Goal: Transaction & Acquisition: Purchase product/service

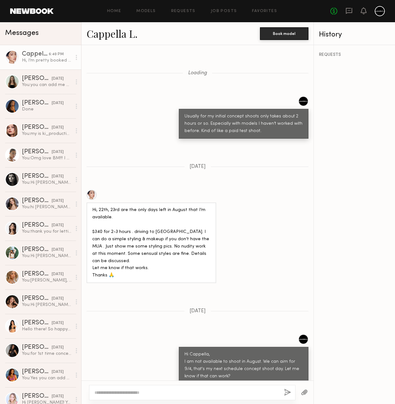
scroll to position [621, 0]
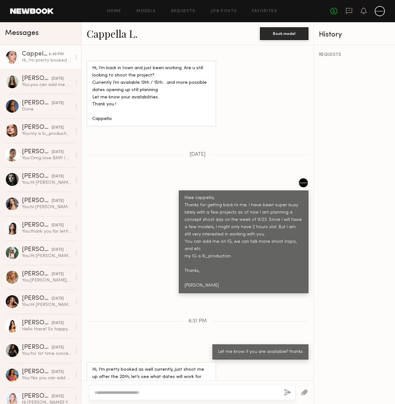
click at [177, 391] on textarea at bounding box center [186, 392] width 185 height 6
type textarea "**********"
click at [287, 393] on button "button" at bounding box center [287, 392] width 7 height 8
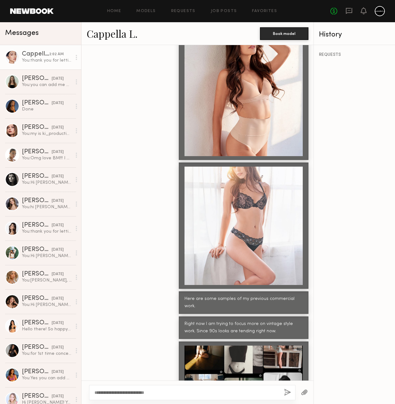
scroll to position [842, 0]
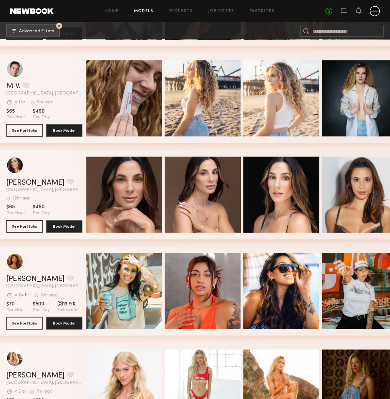
scroll to position [224, 0]
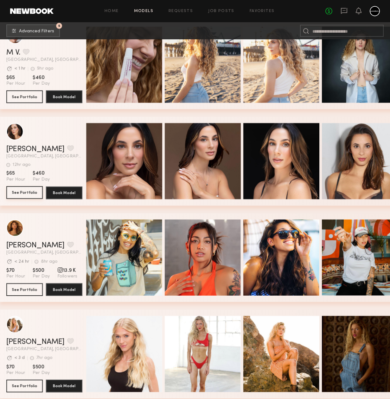
click at [32, 197] on button "See Portfolio" at bounding box center [24, 192] width 36 height 13
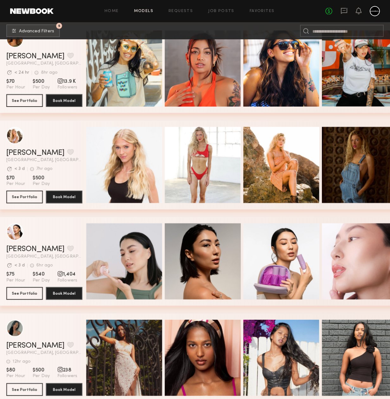
scroll to position [509, 0]
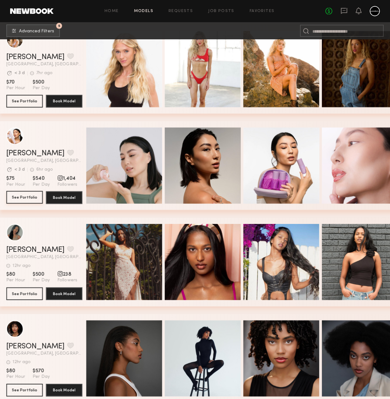
click at [30, 201] on button "See Portfolio" at bounding box center [24, 197] width 36 height 13
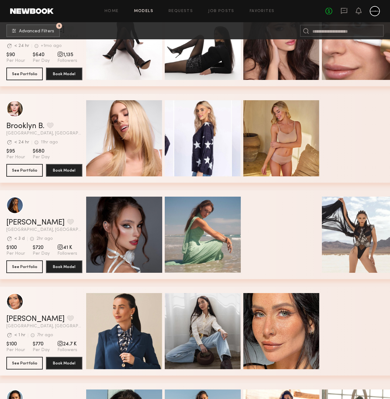
scroll to position [1246, 0]
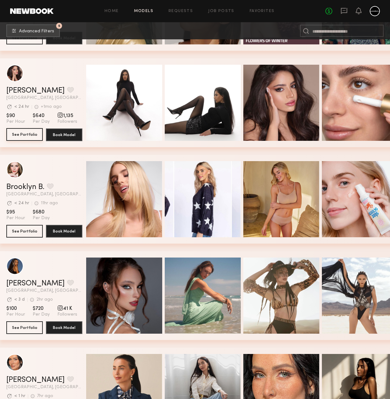
click at [20, 136] on button "See Portfolio" at bounding box center [24, 134] width 36 height 13
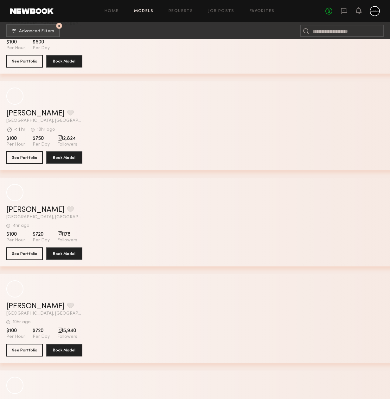
scroll to position [3627, 0]
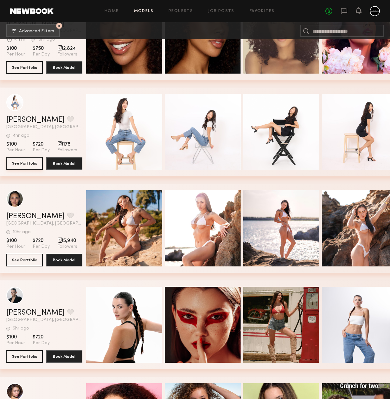
click at [24, 164] on button "See Portfolio" at bounding box center [24, 163] width 36 height 13
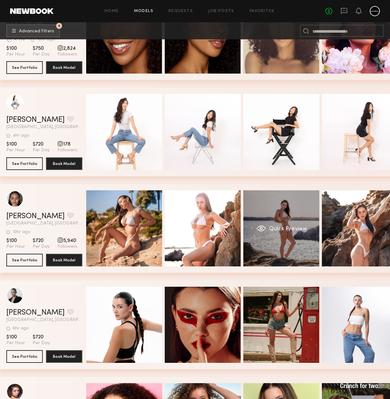
scroll to position [3689, 0]
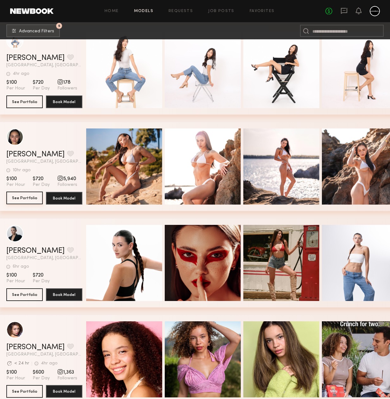
click at [24, 200] on button "See Portfolio" at bounding box center [24, 198] width 36 height 13
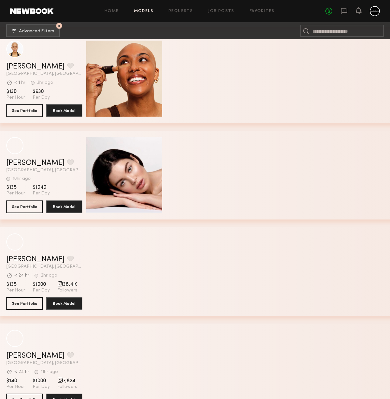
scroll to position [6893, 0]
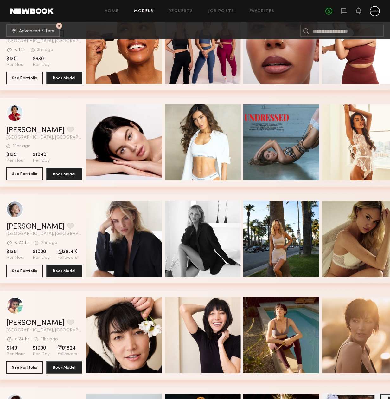
click at [31, 176] on button "See Portfolio" at bounding box center [24, 173] width 36 height 13
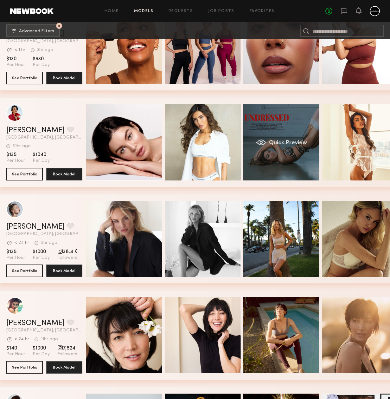
scroll to position [6970, 0]
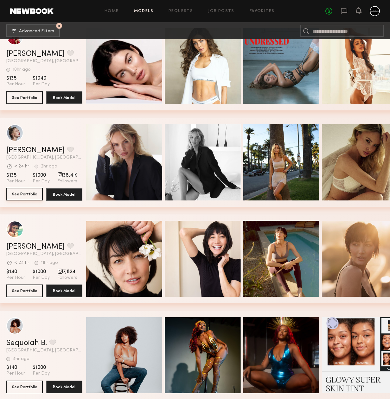
click at [25, 192] on button "See Portfolio" at bounding box center [24, 194] width 36 height 13
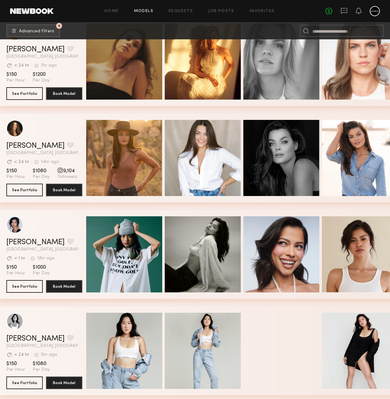
scroll to position [7995, 0]
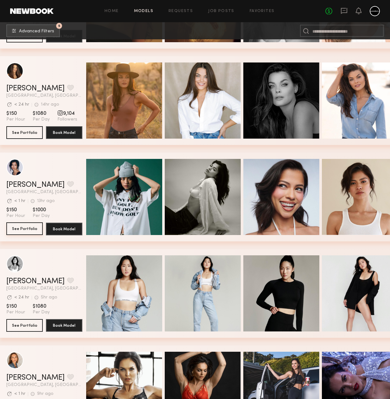
click at [27, 232] on button "See Portfolio" at bounding box center [24, 228] width 36 height 13
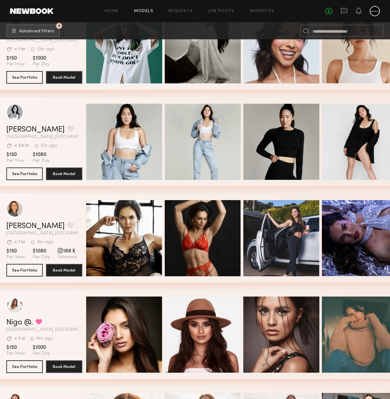
scroll to position [8226, 0]
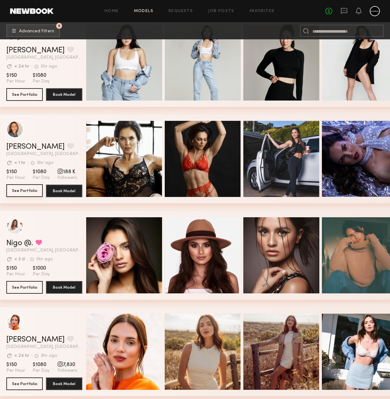
click at [24, 192] on button "See Portfolio" at bounding box center [24, 190] width 36 height 13
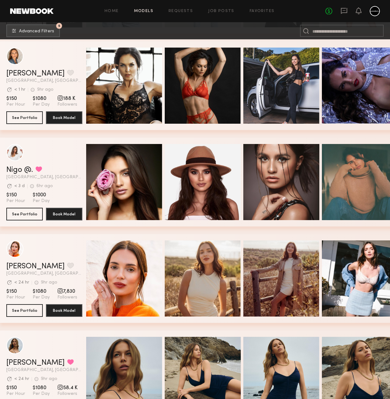
scroll to position [8332, 0]
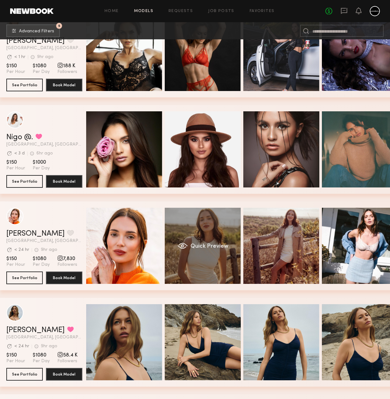
click at [193, 235] on div "Quick Preview" at bounding box center [203, 246] width 76 height 76
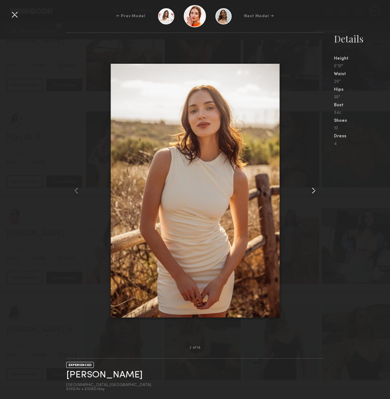
click at [310, 188] on common-icon at bounding box center [314, 190] width 10 height 10
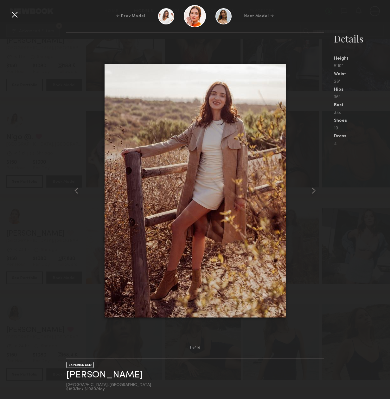
click at [14, 17] on div at bounding box center [15, 15] width 10 height 10
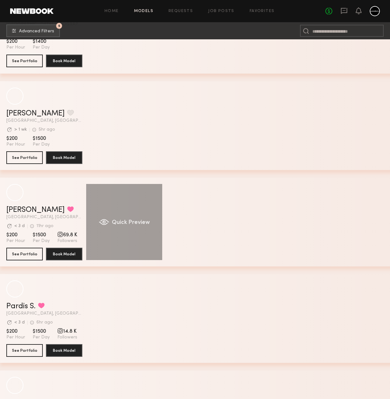
scroll to position [11617, 0]
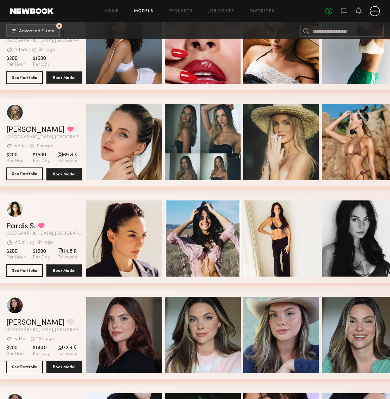
click at [27, 171] on button "See Portfolio" at bounding box center [24, 173] width 36 height 13
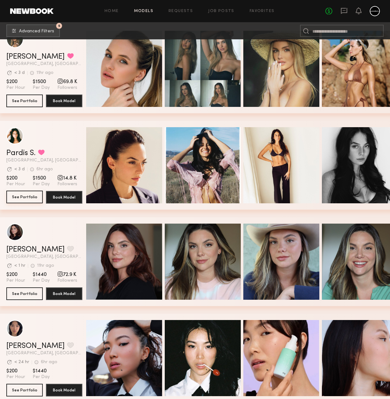
click at [29, 194] on button "See Portfolio" at bounding box center [24, 197] width 36 height 13
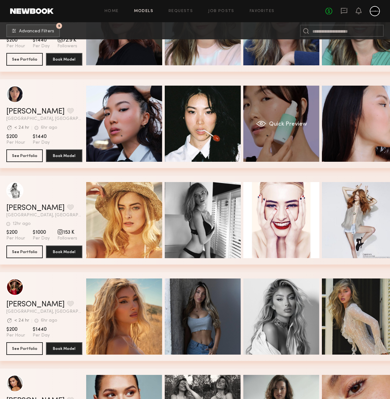
scroll to position [12001, 0]
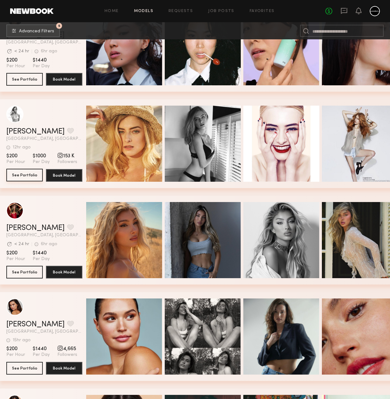
click at [26, 176] on button "See Portfolio" at bounding box center [24, 175] width 36 height 13
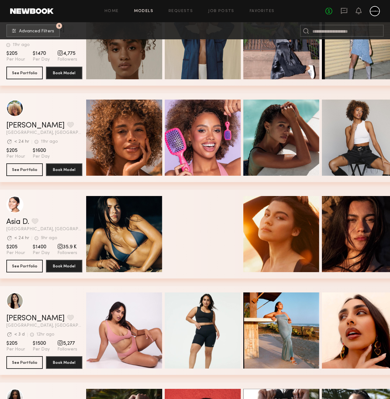
scroll to position [12887, 0]
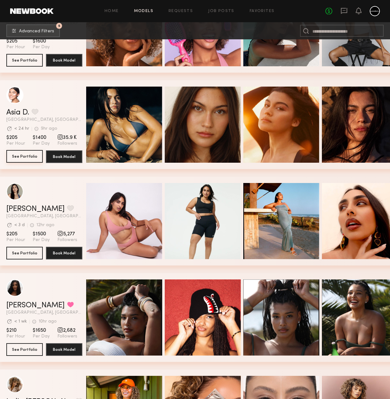
click at [32, 159] on button "See Portfolio" at bounding box center [24, 156] width 36 height 13
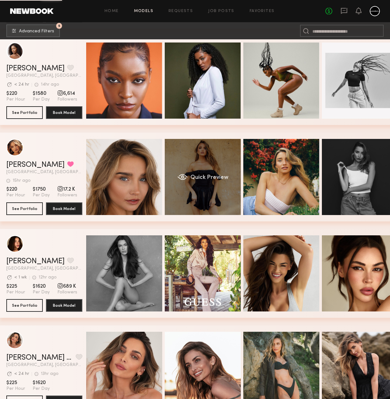
scroll to position [13392, 0]
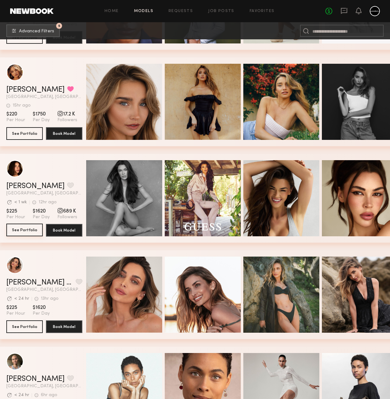
click at [30, 228] on button "See Portfolio" at bounding box center [24, 230] width 36 height 13
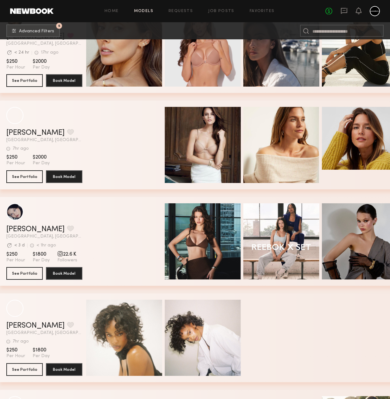
scroll to position [14923, 0]
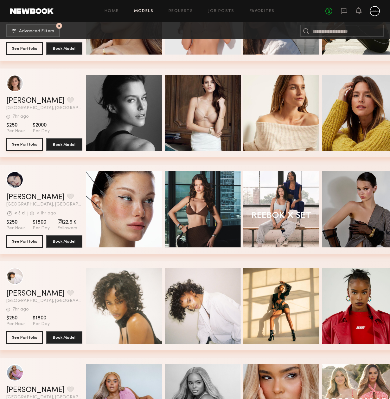
click at [19, 144] on button "See Portfolio" at bounding box center [24, 144] width 36 height 13
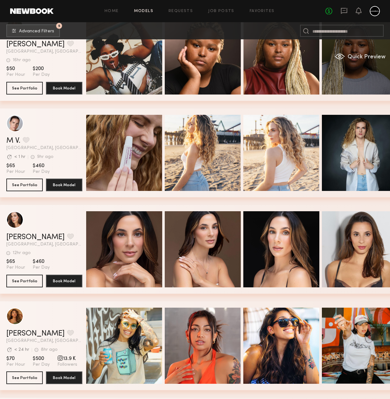
scroll to position [0, 0]
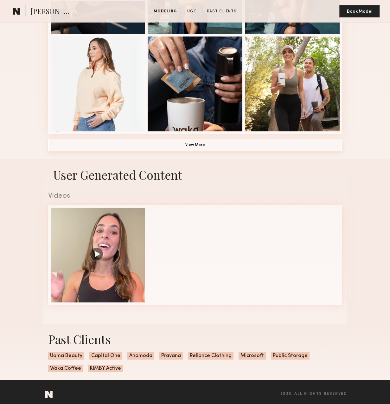
scroll to position [398, 0]
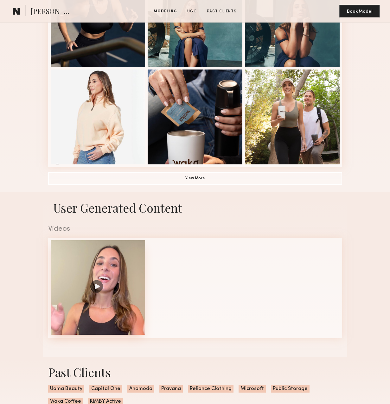
click at [96, 285] on div at bounding box center [98, 287] width 95 height 95
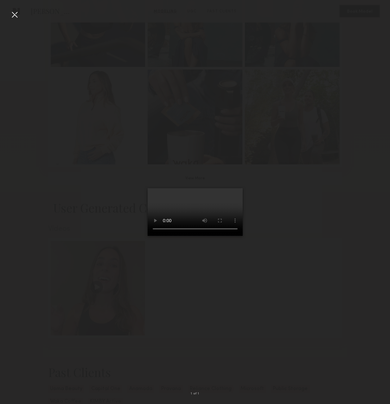
click at [243, 236] on video at bounding box center [195, 212] width 95 height 48
click at [60, 103] on div at bounding box center [195, 196] width 390 height 373
click at [16, 14] on div at bounding box center [15, 15] width 10 height 10
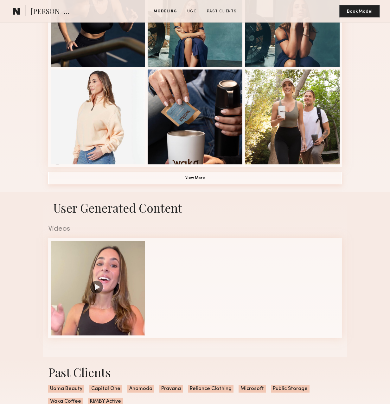
click at [223, 180] on button "View More" at bounding box center [195, 178] width 294 height 13
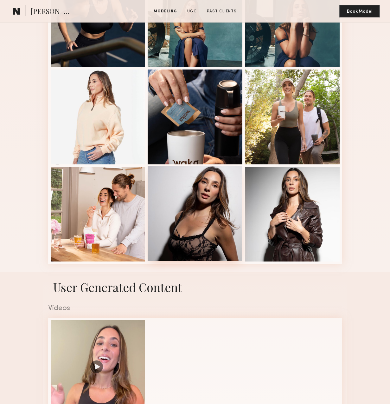
click at [241, 207] on div at bounding box center [195, 213] width 95 height 95
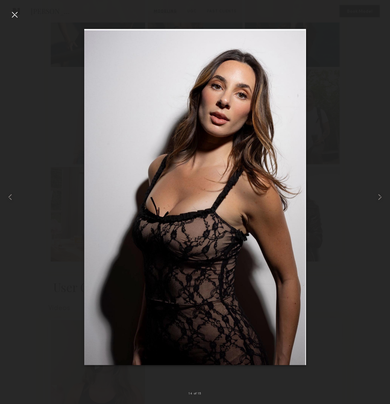
click at [17, 15] on div at bounding box center [15, 15] width 10 height 10
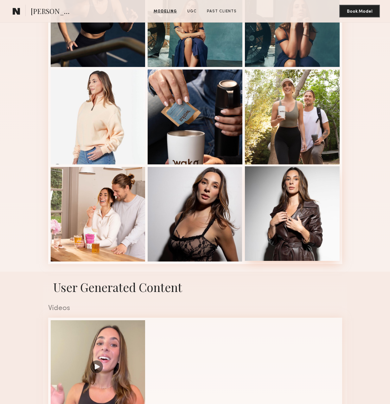
scroll to position [254, 0]
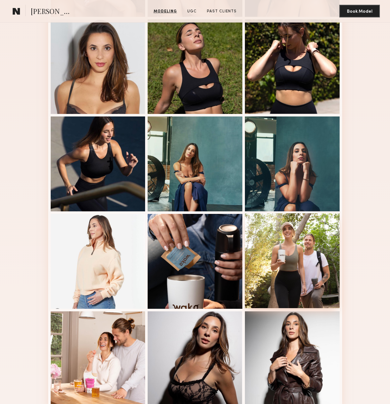
click at [309, 280] on div at bounding box center [292, 260] width 95 height 95
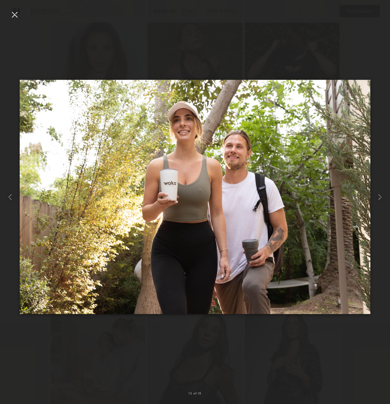
click at [17, 15] on div at bounding box center [15, 15] width 10 height 10
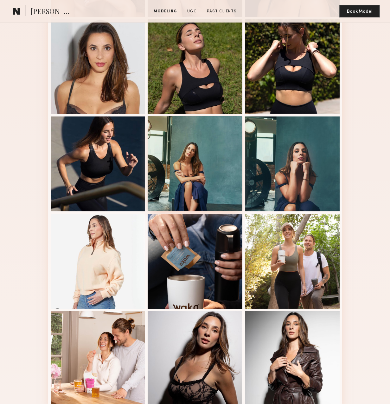
click at [211, 165] on div at bounding box center [195, 163] width 95 height 95
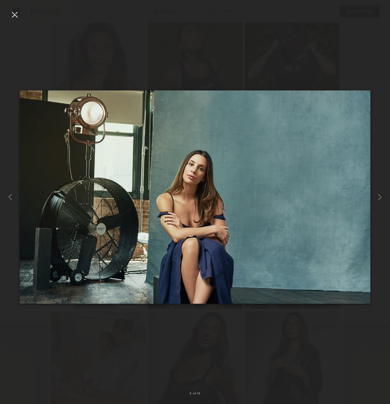
click at [17, 16] on div at bounding box center [15, 15] width 10 height 10
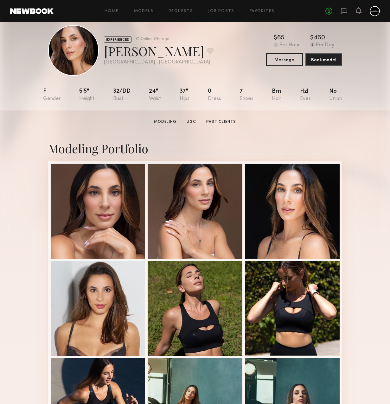
scroll to position [0, 0]
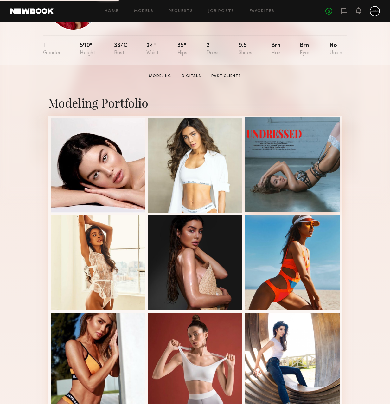
scroll to position [137, 0]
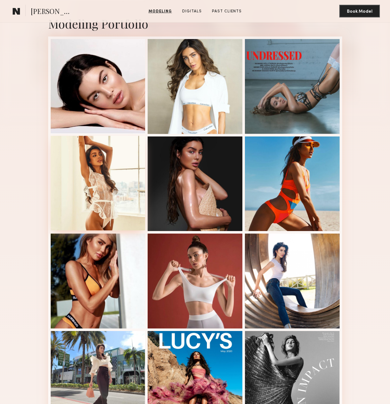
click at [120, 189] on div at bounding box center [98, 183] width 95 height 95
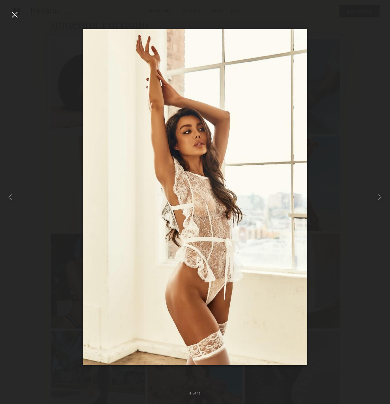
click at [16, 16] on div at bounding box center [15, 15] width 10 height 10
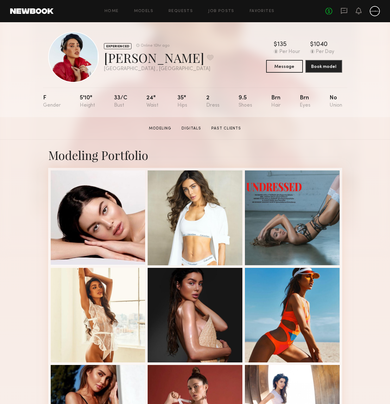
scroll to position [0, 0]
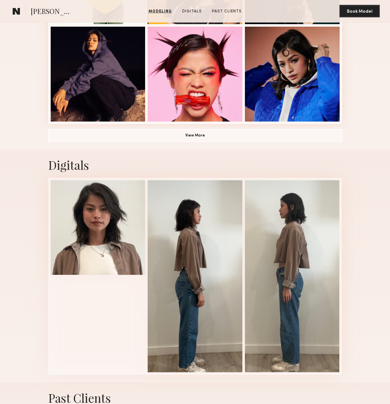
scroll to position [332, 0]
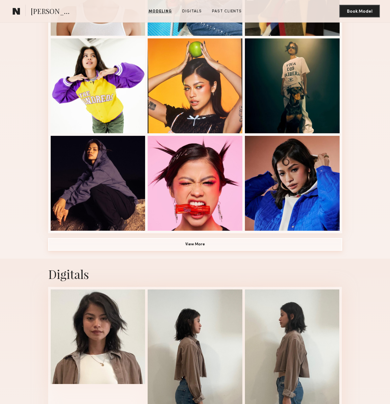
click at [197, 242] on button "View More" at bounding box center [195, 244] width 294 height 13
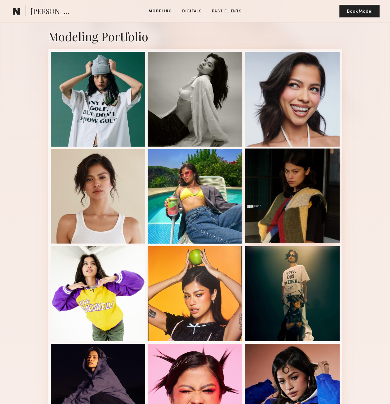
scroll to position [0, 0]
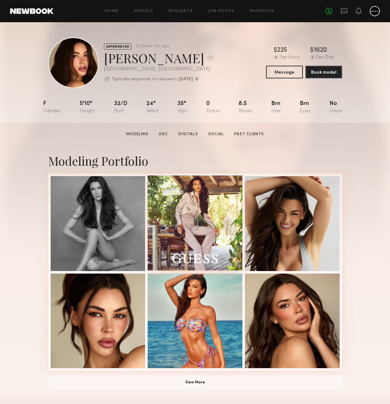
scroll to position [131, 0]
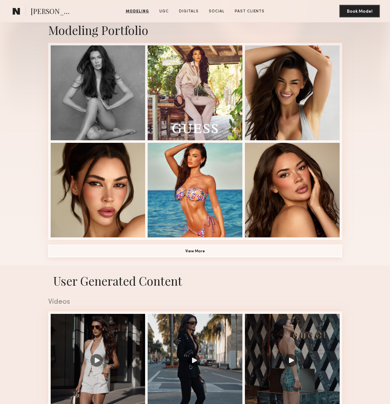
click at [200, 249] on button "View More" at bounding box center [195, 250] width 294 height 13
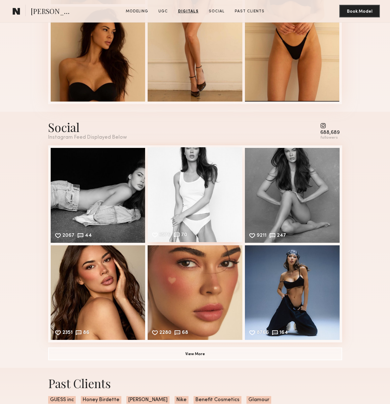
scroll to position [1607, 0]
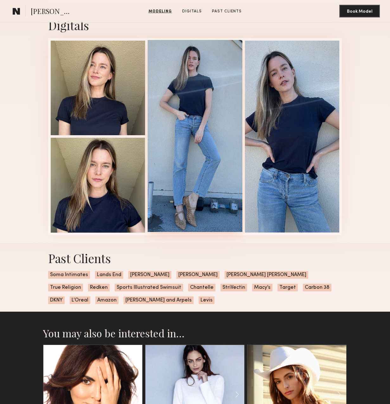
scroll to position [703, 0]
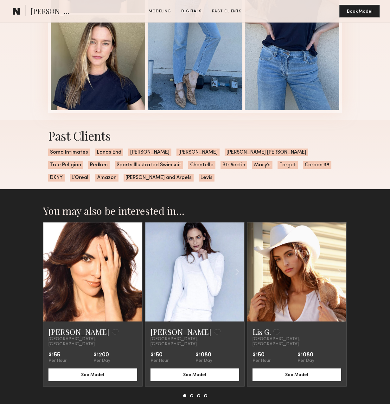
click at [301, 279] on link at bounding box center [297, 271] width 34 height 99
